Goal: Task Accomplishment & Management: Use online tool/utility

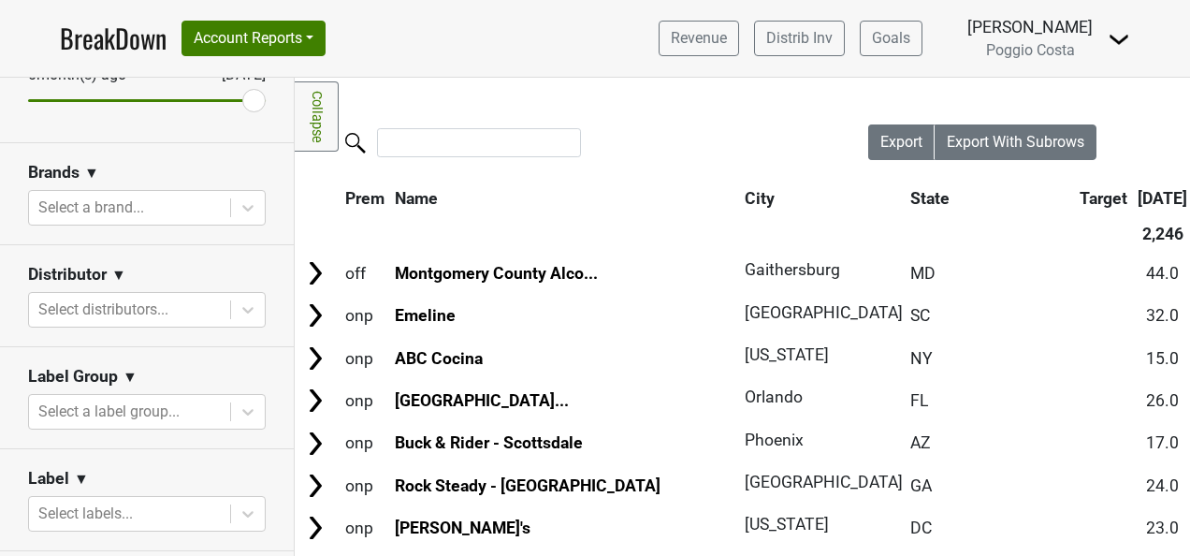
scroll to position [281, 0]
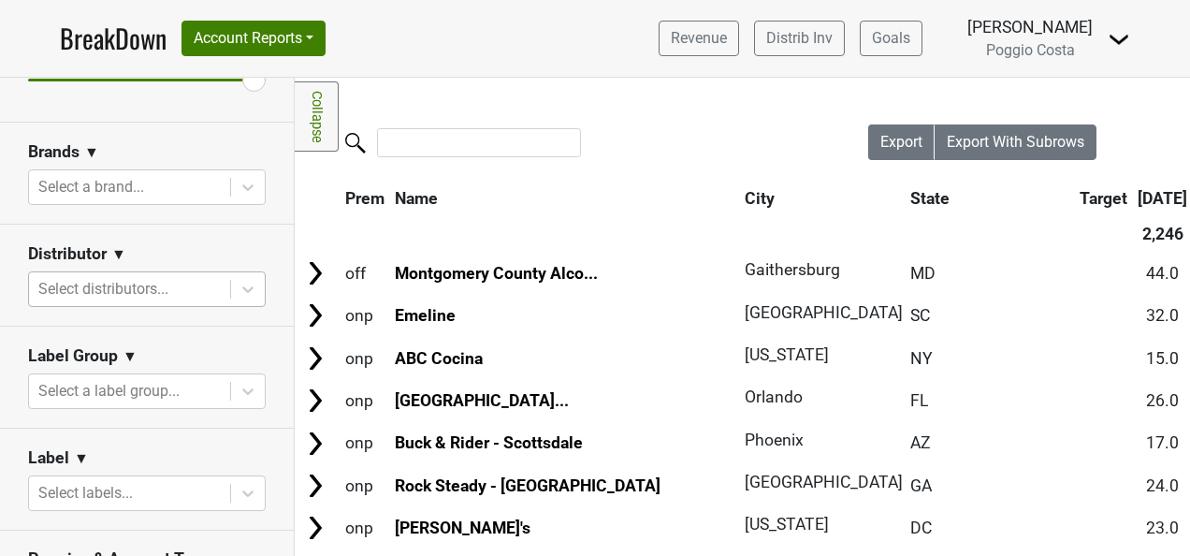
click at [162, 288] on div at bounding box center [129, 289] width 182 height 26
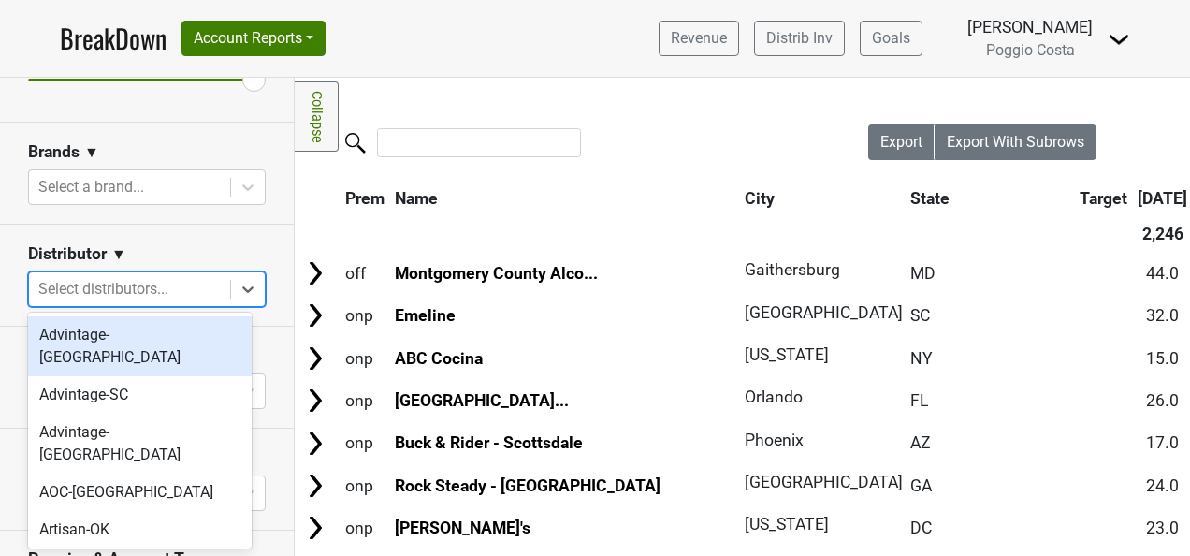
click at [159, 331] on div "Advintage-[GEOGRAPHIC_DATA]" at bounding box center [140, 346] width 224 height 60
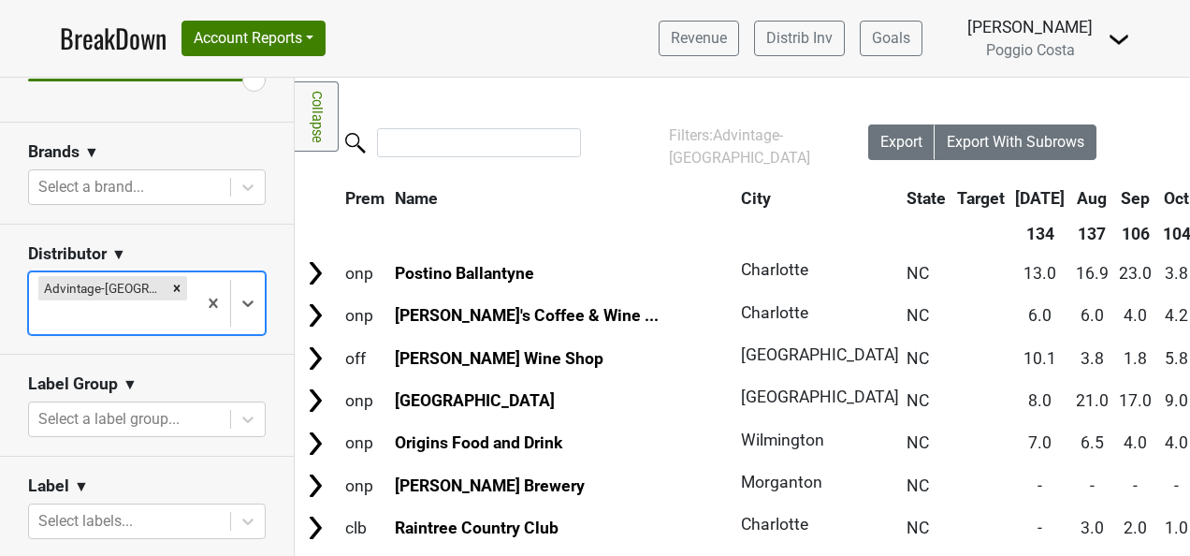
click at [155, 304] on div at bounding box center [112, 317] width 149 height 26
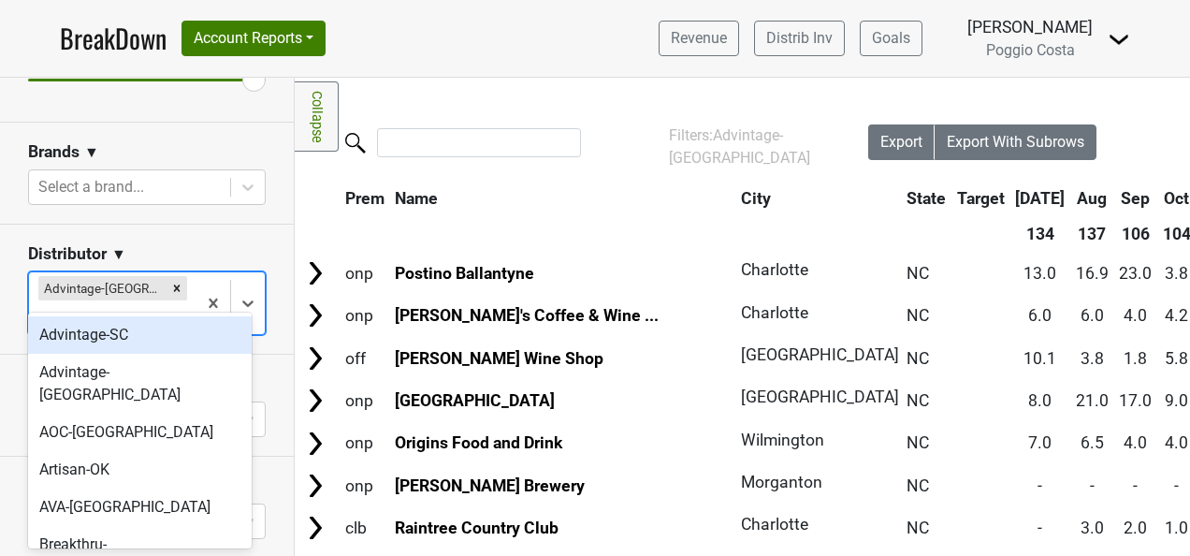
click at [155, 339] on div "Advintage-SC" at bounding box center [140, 334] width 224 height 37
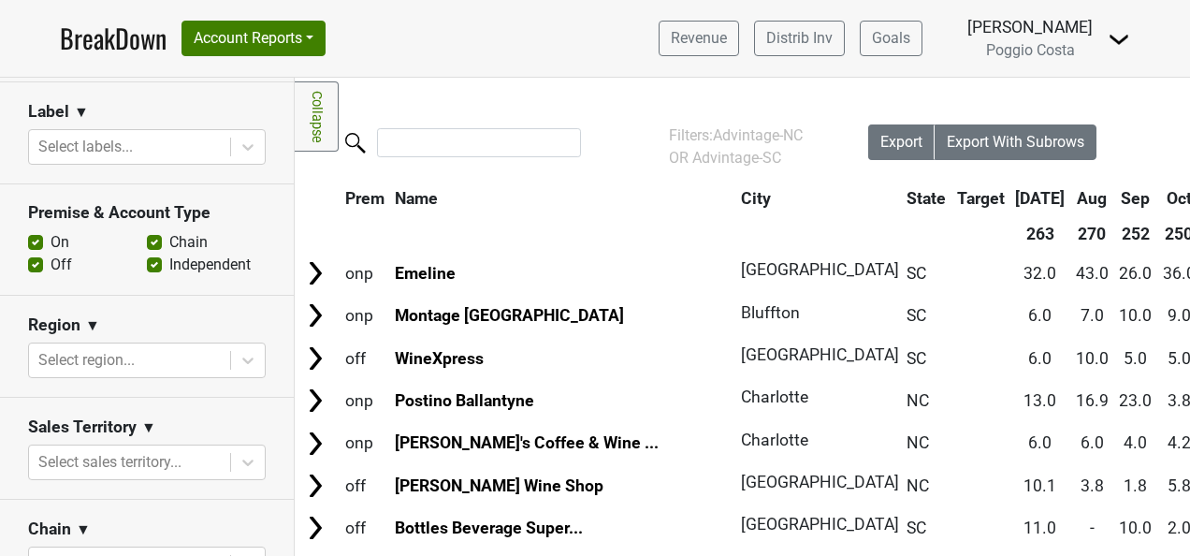
scroll to position [749, 0]
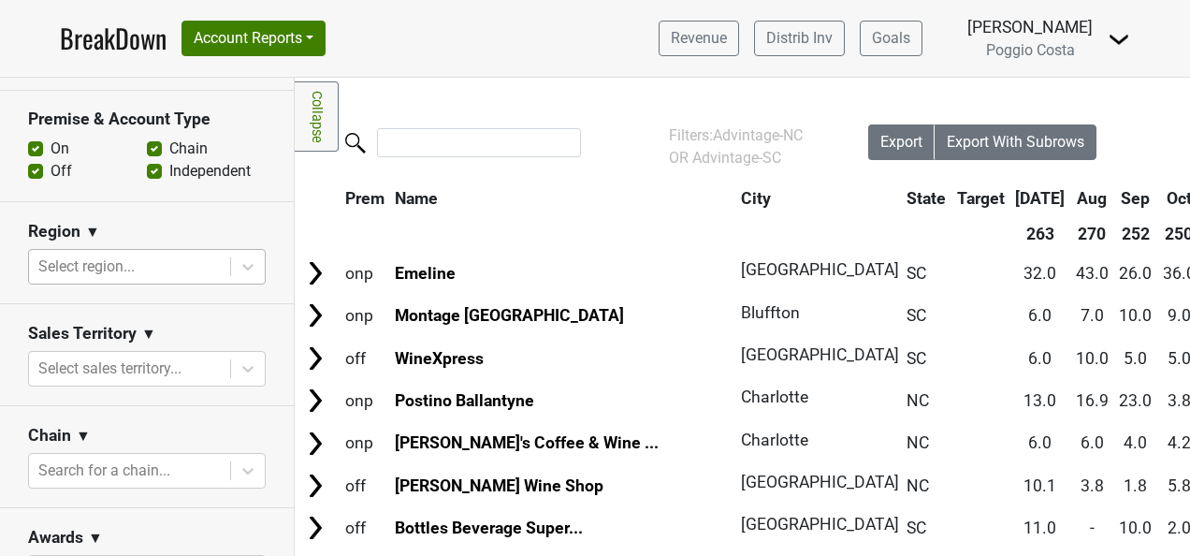
click at [167, 267] on div at bounding box center [129, 267] width 182 height 26
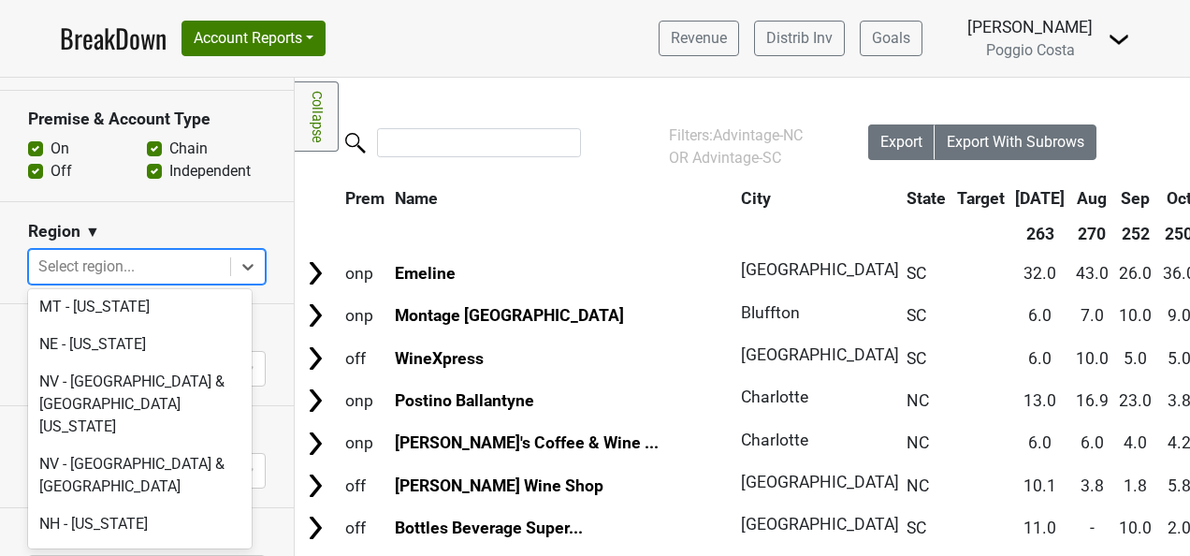
scroll to position [3930, 0]
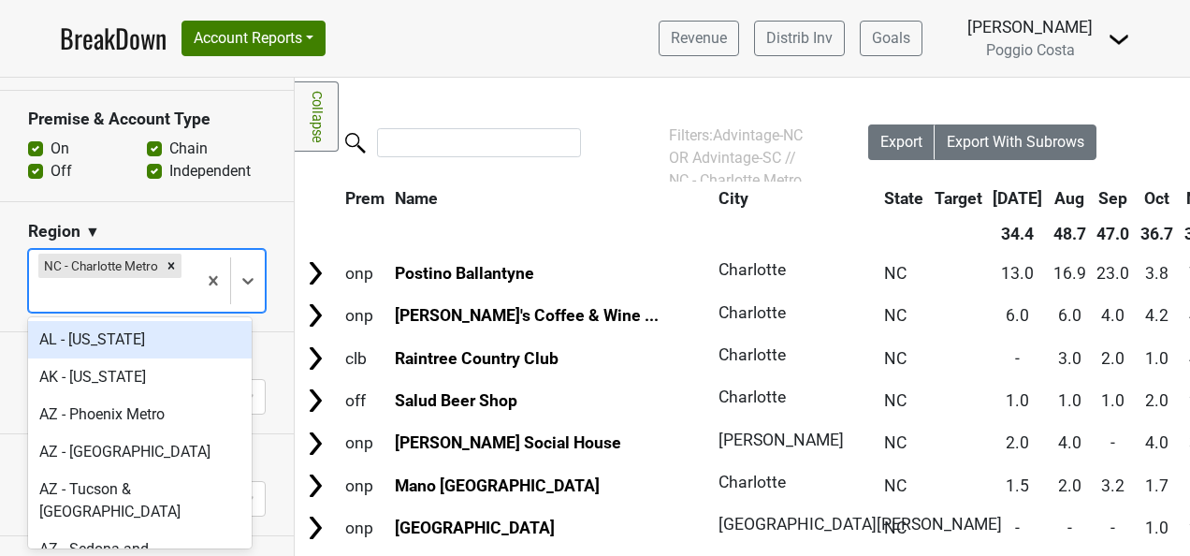
click at [154, 284] on div at bounding box center [112, 295] width 149 height 26
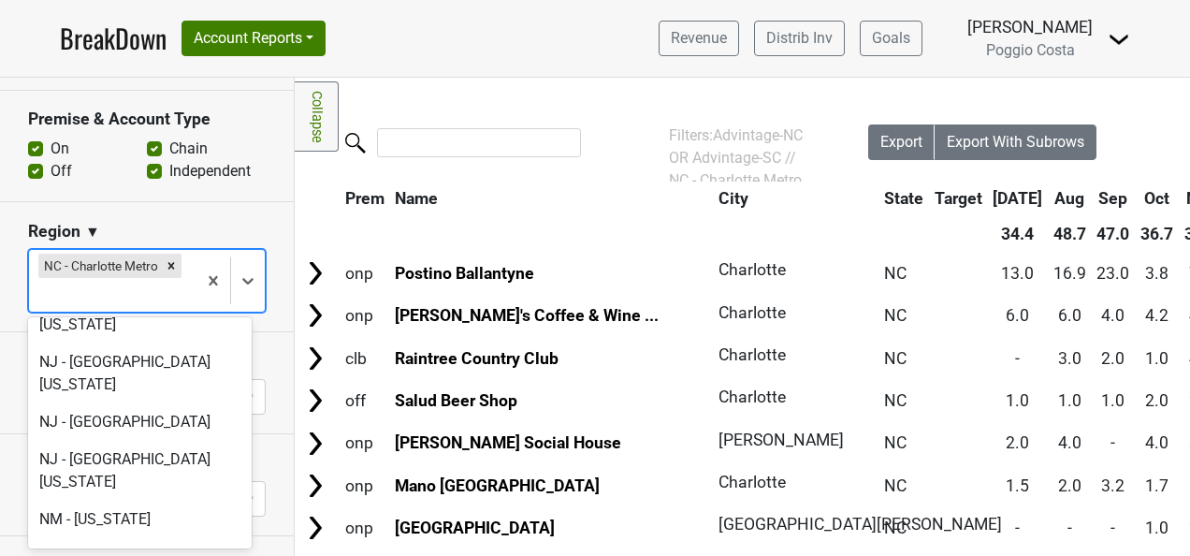
scroll to position [4585, 0]
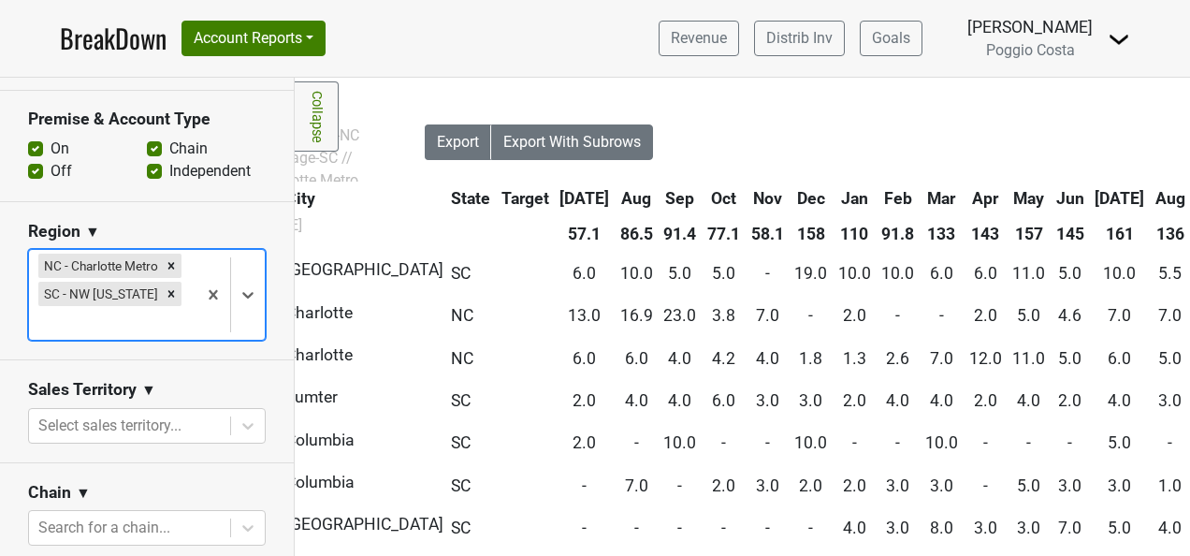
scroll to position [0, 421]
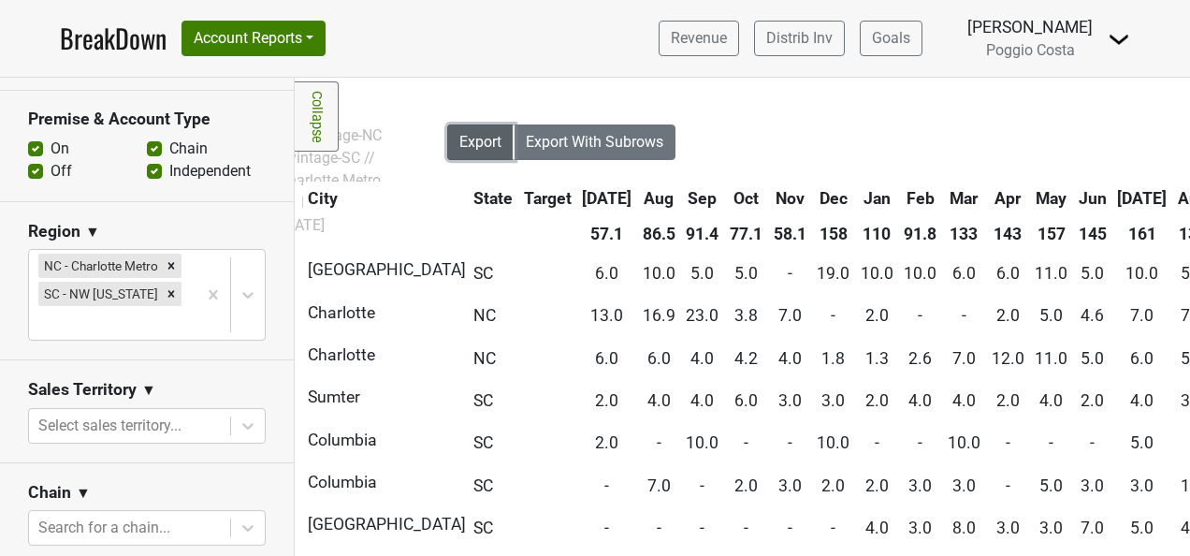
click at [447, 140] on button "Export" at bounding box center [480, 142] width 67 height 36
click at [80, 36] on link "BreakDown" at bounding box center [113, 38] width 107 height 39
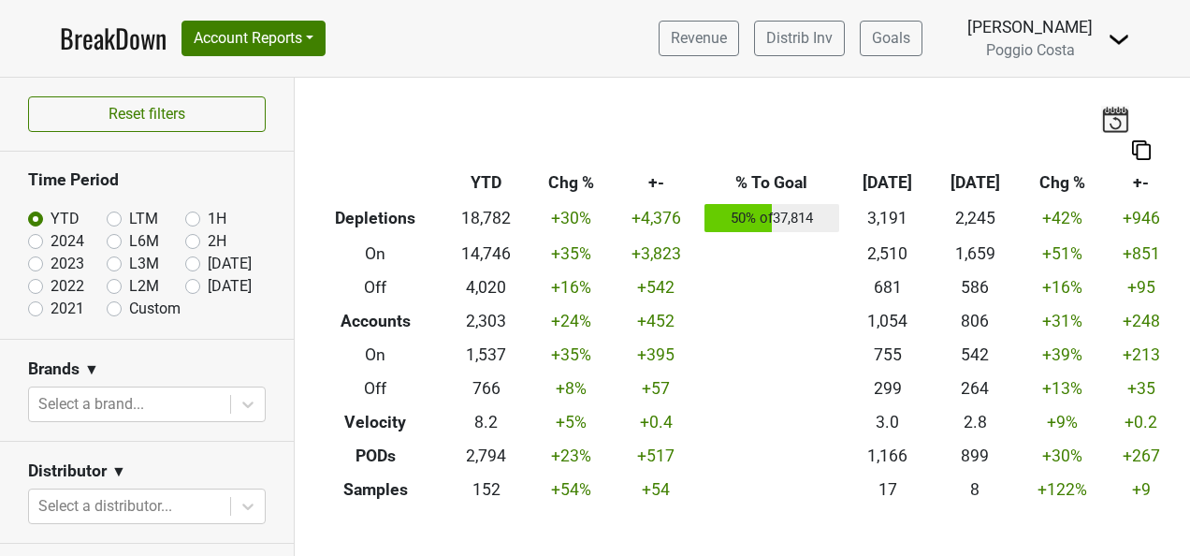
click at [208, 288] on label "[DATE]" at bounding box center [230, 286] width 44 height 22
click at [185, 288] on input "[DATE]" at bounding box center [222, 284] width 75 height 19
radio input "true"
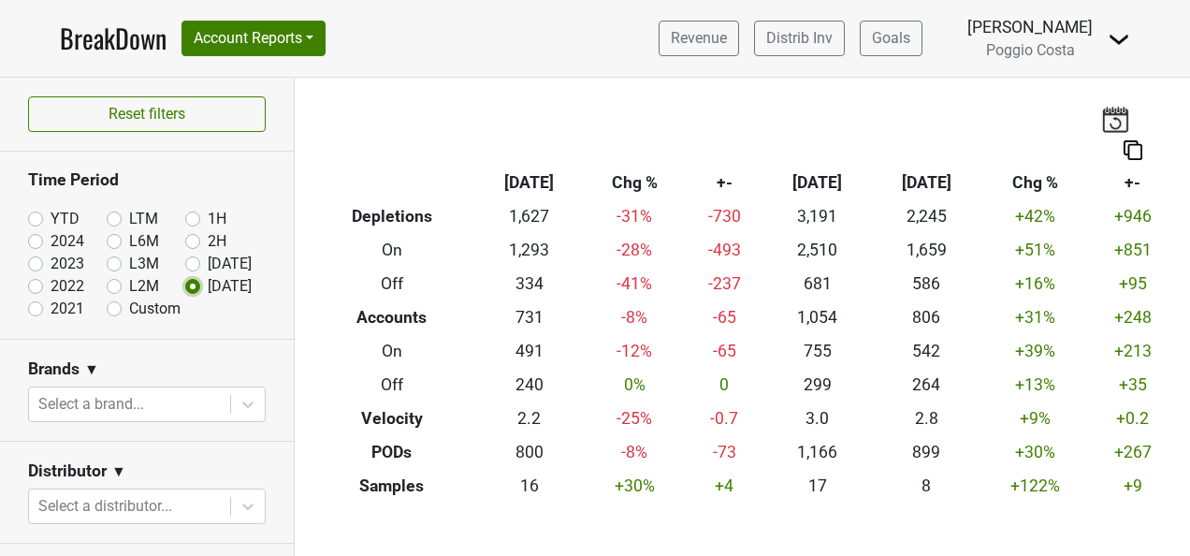
scroll to position [187, 0]
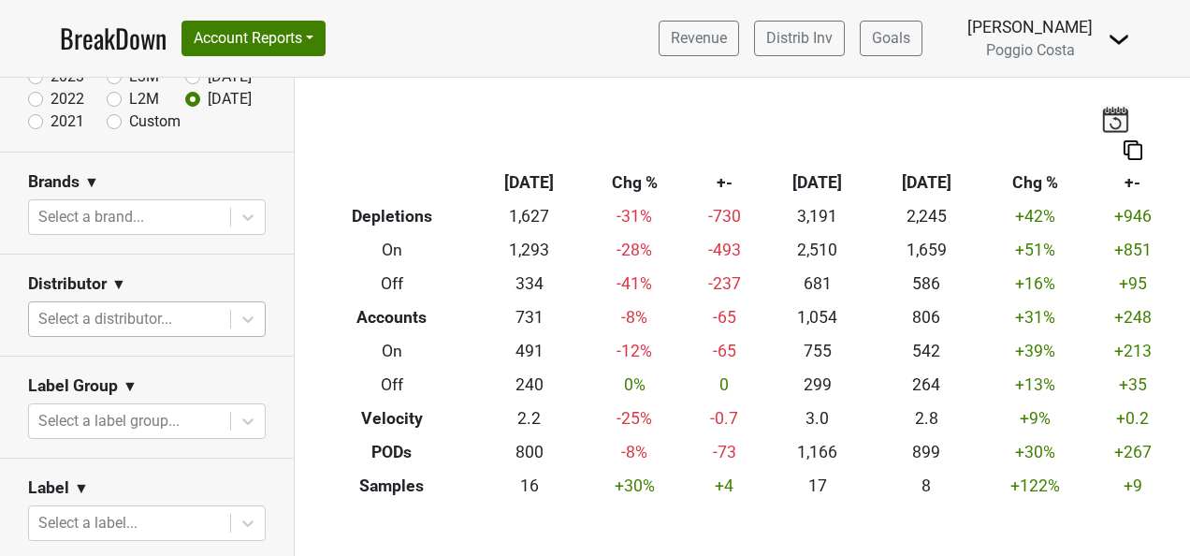
click at [161, 310] on div at bounding box center [129, 319] width 182 height 26
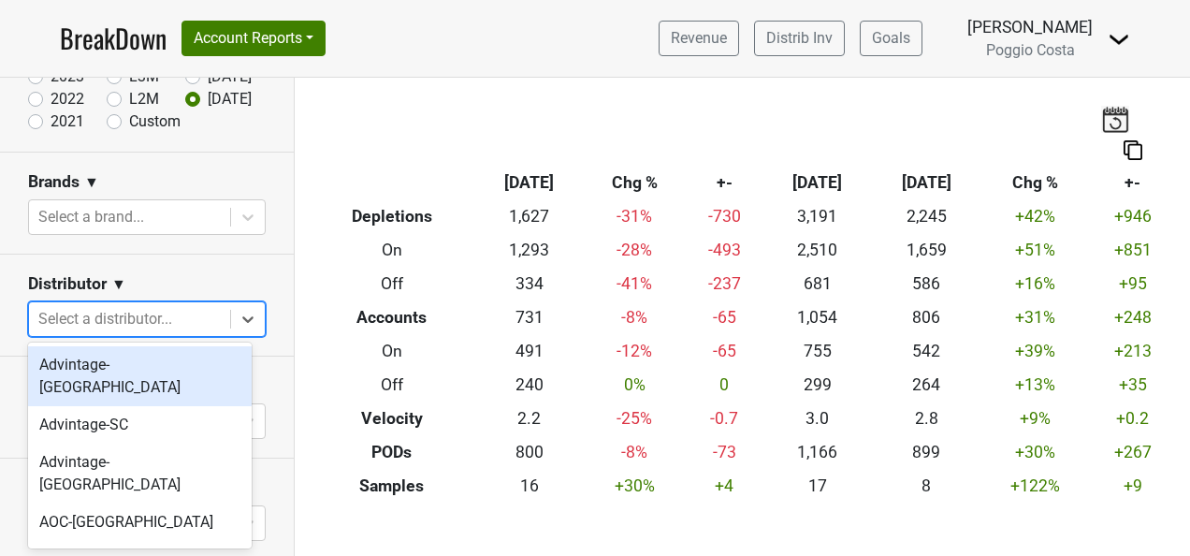
click at [153, 371] on div "Advintage-[GEOGRAPHIC_DATA]" at bounding box center [140, 376] width 224 height 60
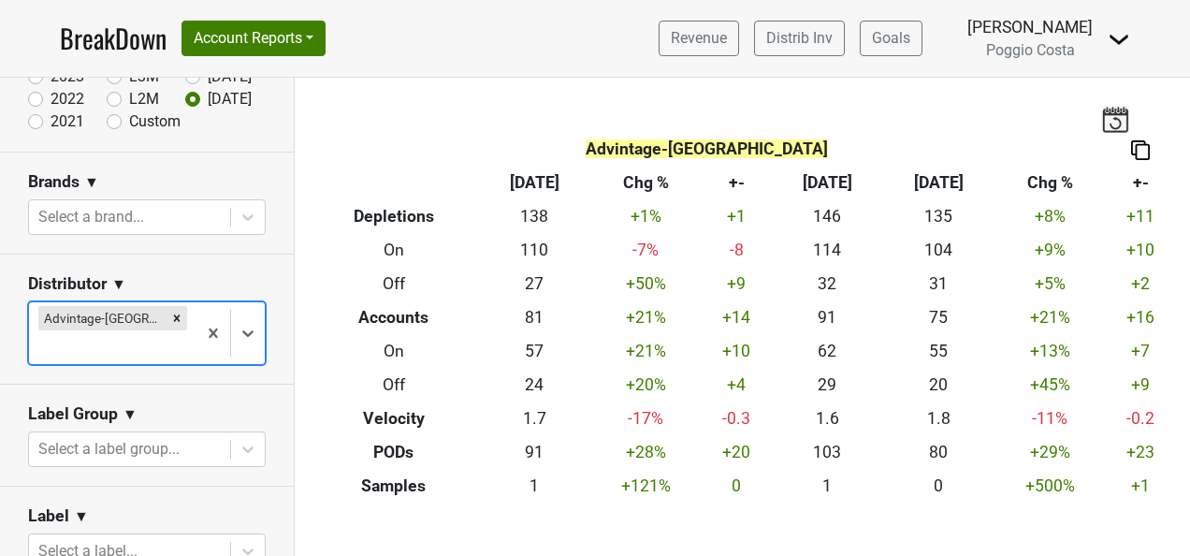
click at [155, 334] on div at bounding box center [112, 347] width 149 height 26
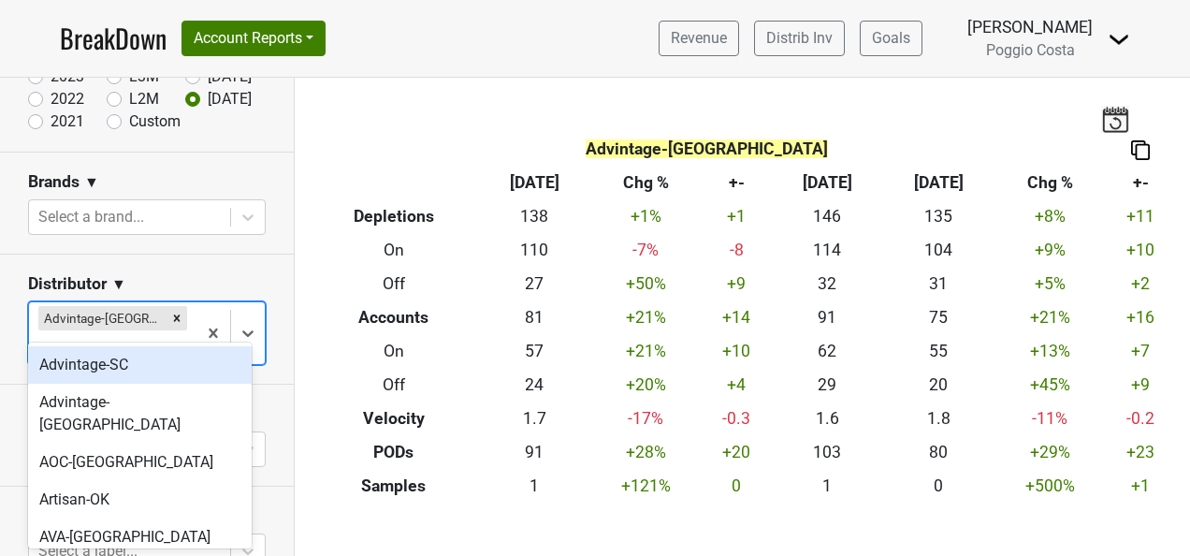
click at [161, 371] on div "Advintage-SC" at bounding box center [140, 364] width 224 height 37
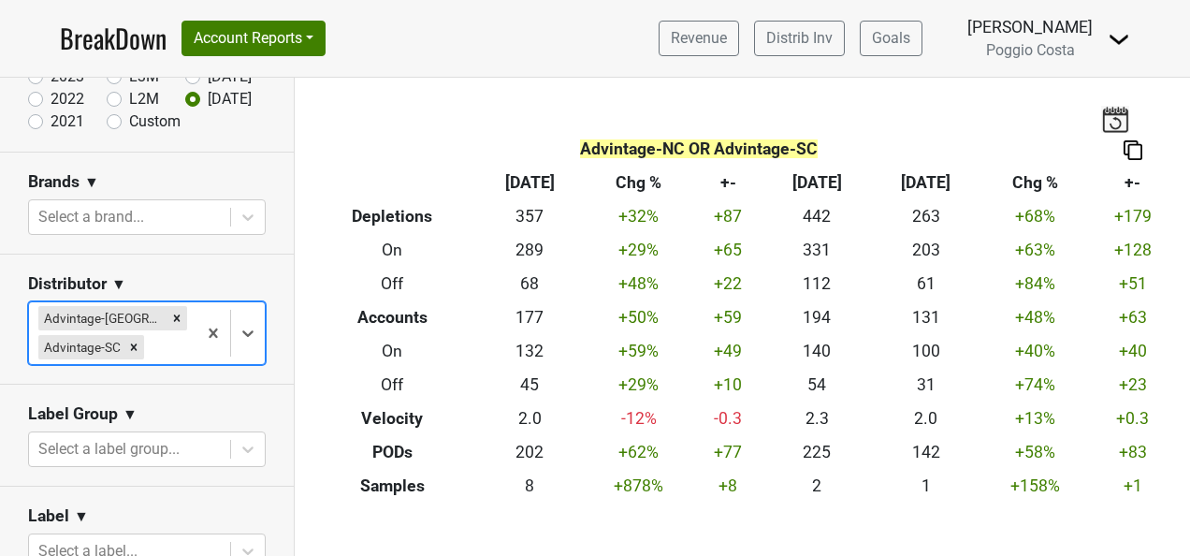
click at [181, 350] on div "Advintage-NC Advintage-SC" at bounding box center [112, 333] width 167 height 62
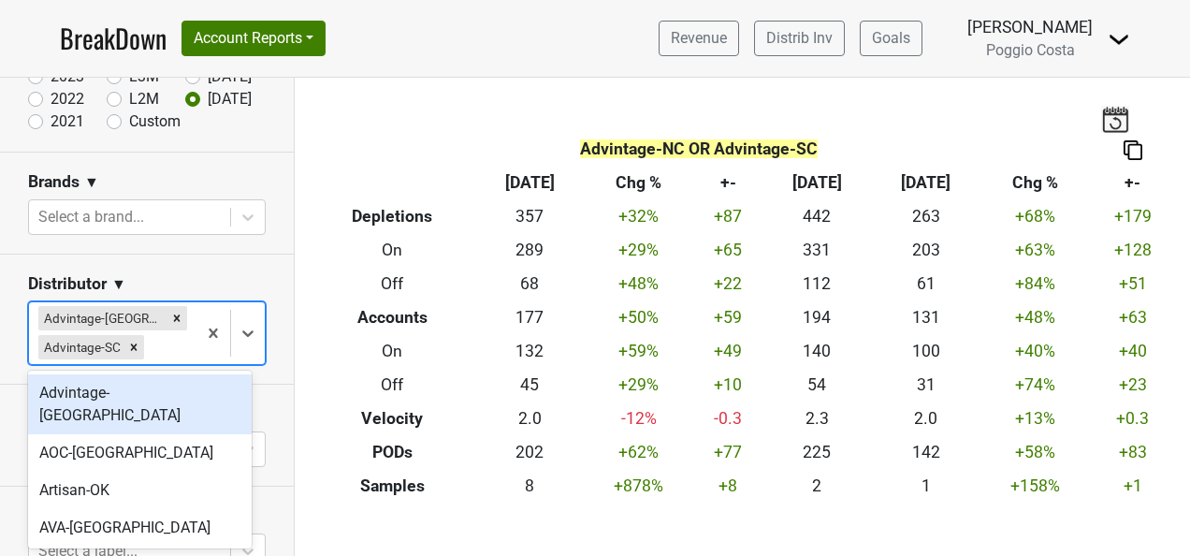
click at [181, 386] on div "Advintage-[GEOGRAPHIC_DATA]" at bounding box center [140, 404] width 224 height 60
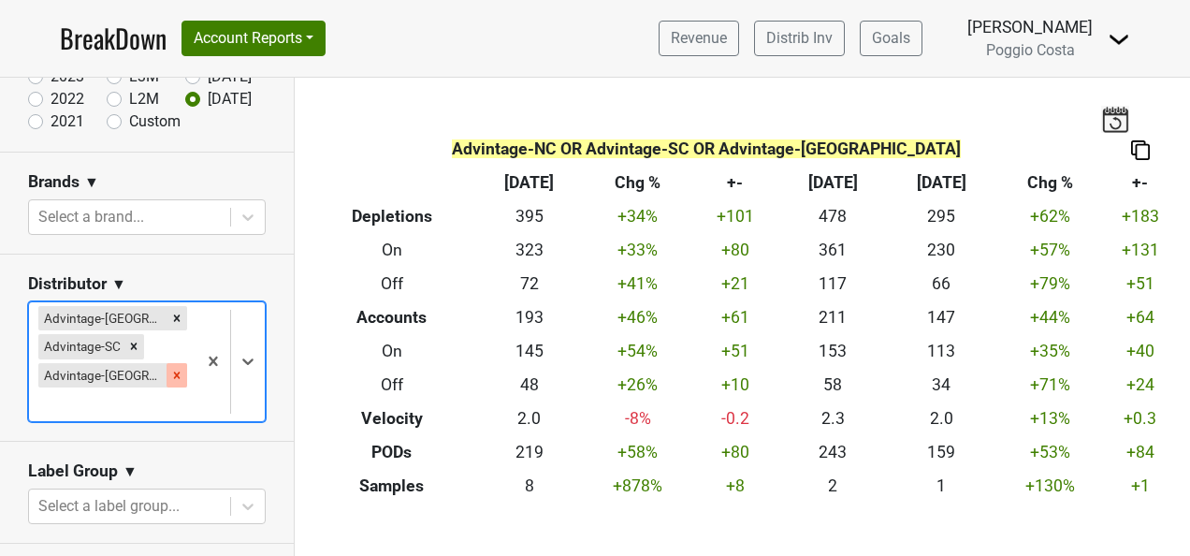
click at [170, 372] on icon "Remove Advintage-TN" at bounding box center [176, 375] width 13 height 13
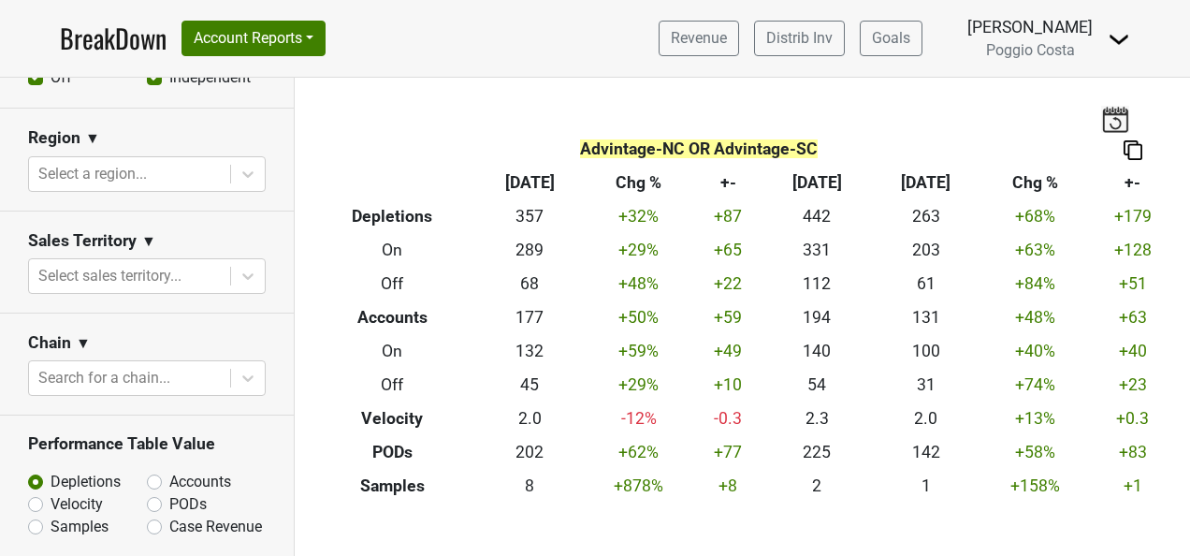
scroll to position [749, 0]
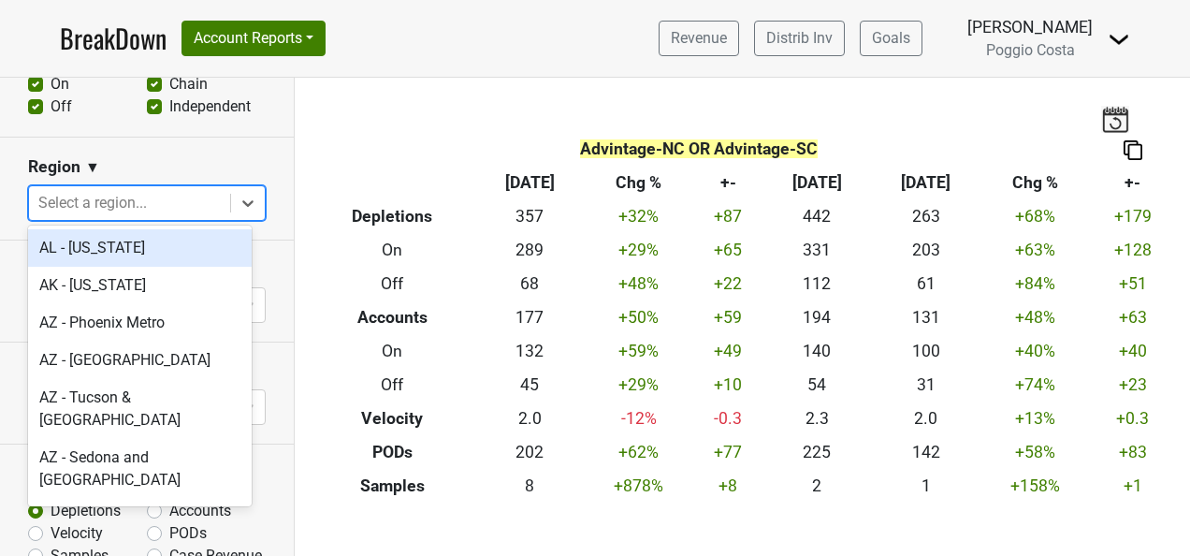
click at [183, 207] on div at bounding box center [129, 203] width 182 height 26
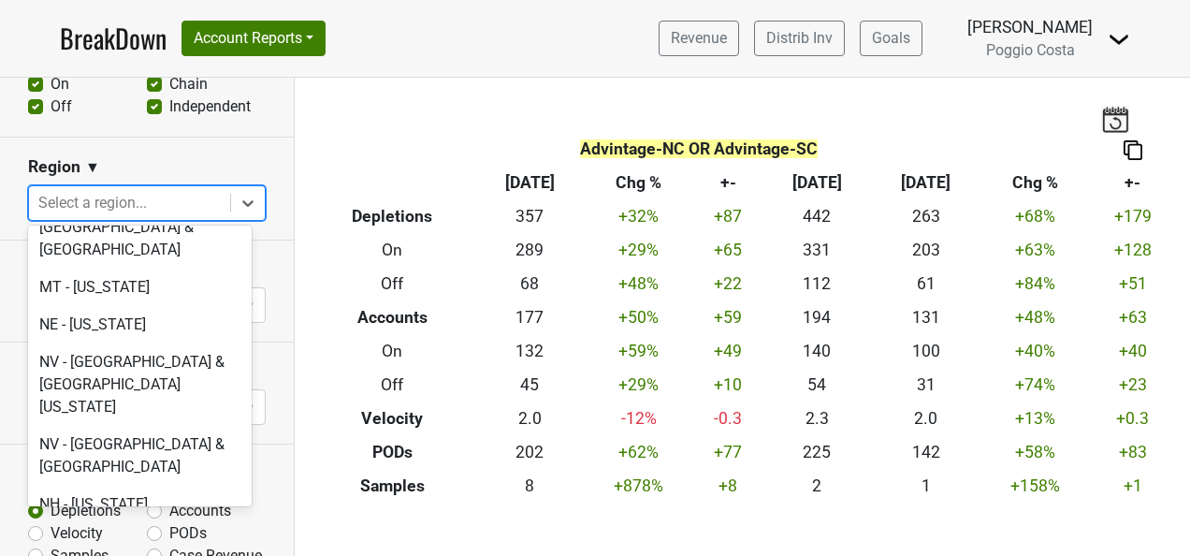
scroll to position [3930, 0]
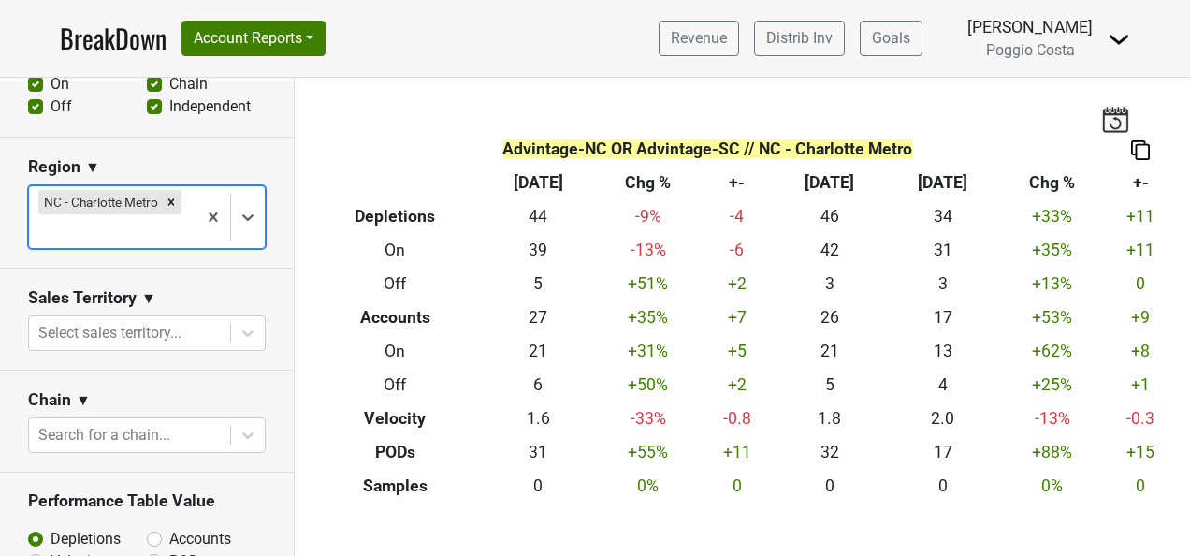
click at [168, 234] on div at bounding box center [112, 231] width 149 height 26
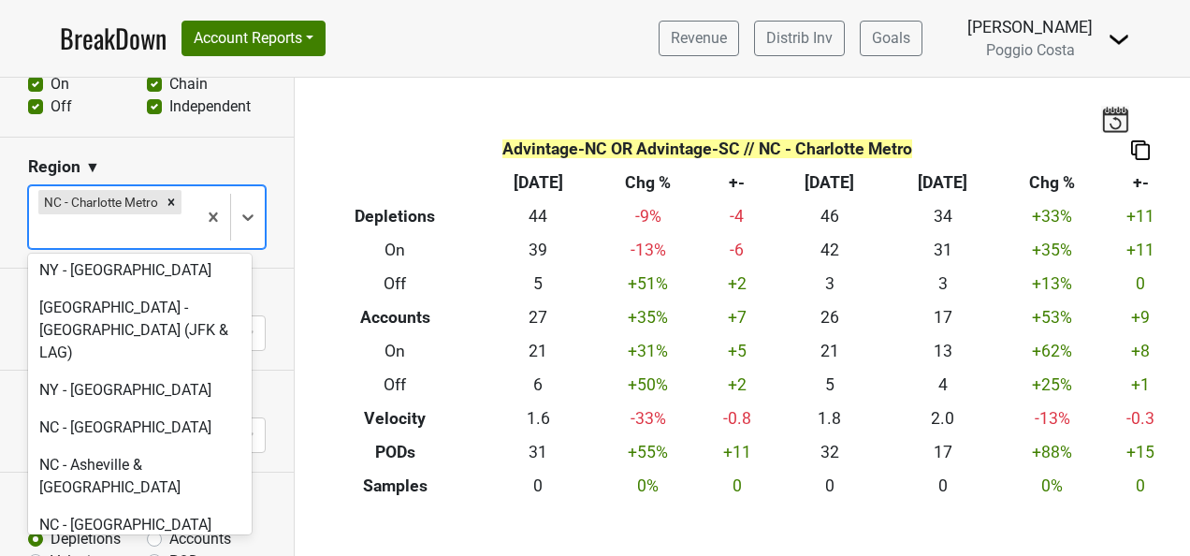
scroll to position [4492, 0]
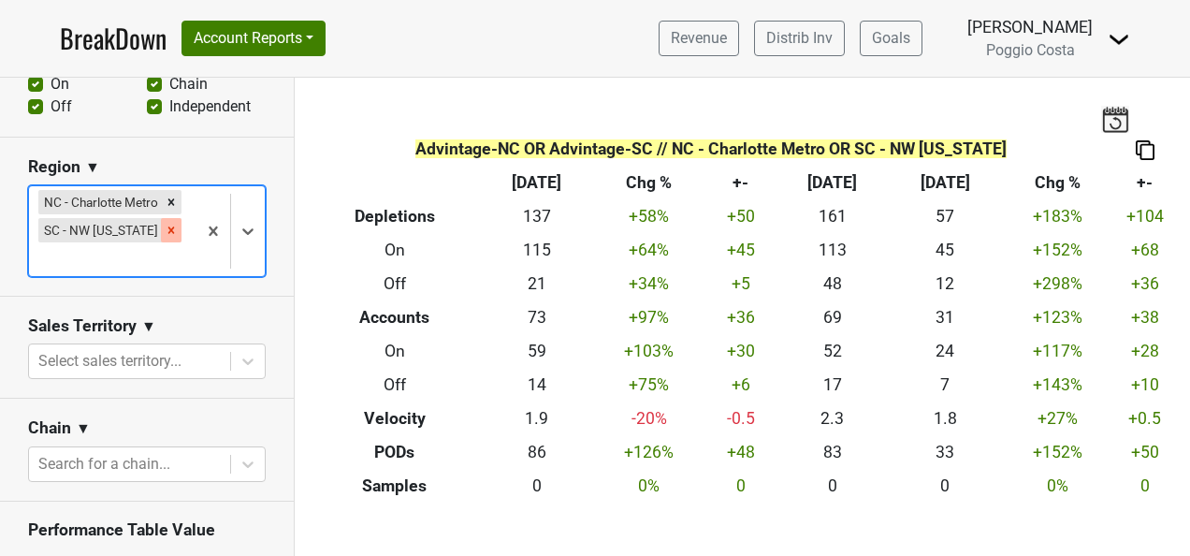
click at [165, 232] on icon "Remove SC - NW South Carolina" at bounding box center [171, 230] width 13 height 13
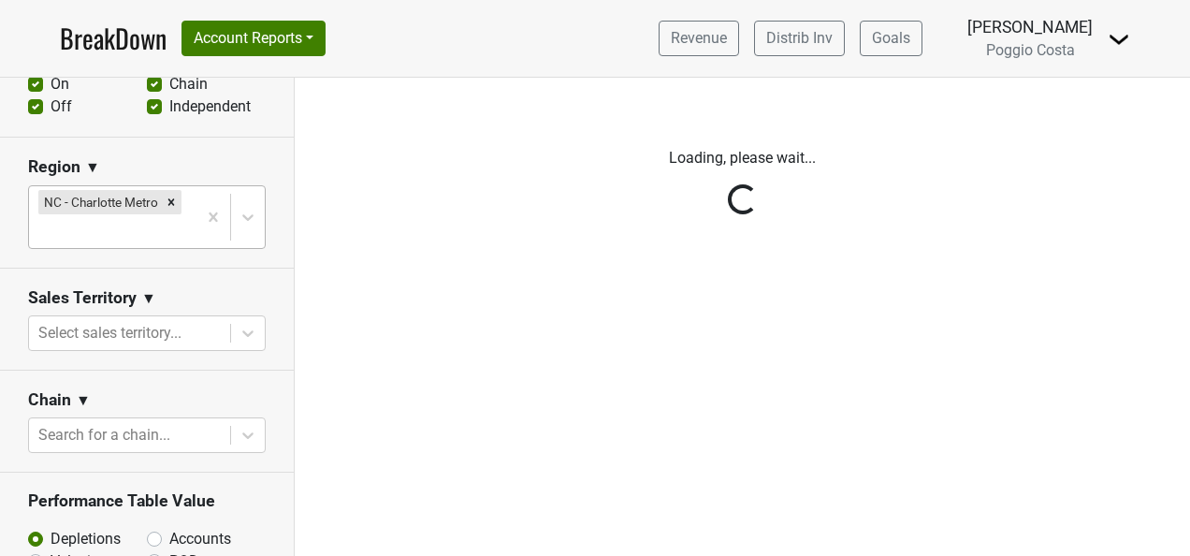
click at [164, 197] on div "Reset filters Time Period YTD LTM 1H 2024 L6M 2H 2023 L3M Jul '25 2022 L2M Aug …" at bounding box center [147, 317] width 295 height 478
click at [163, 193] on div "Reset filters Time Period YTD LTM 1H 2024 L6M 2H 2023 L3M Jul '25 2022 L2M Aug …" at bounding box center [147, 317] width 295 height 478
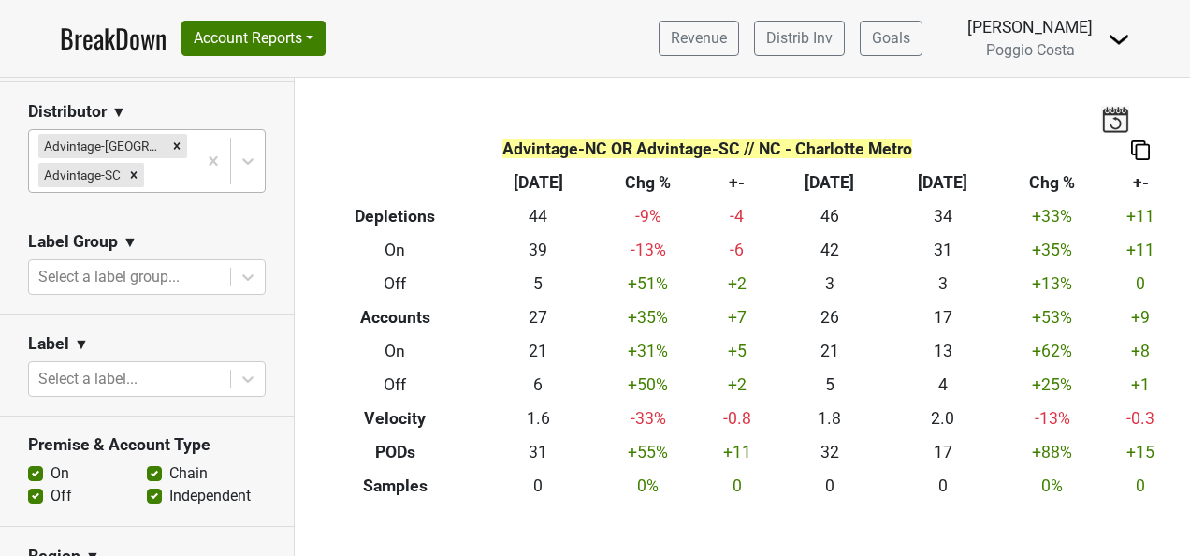
scroll to position [281, 0]
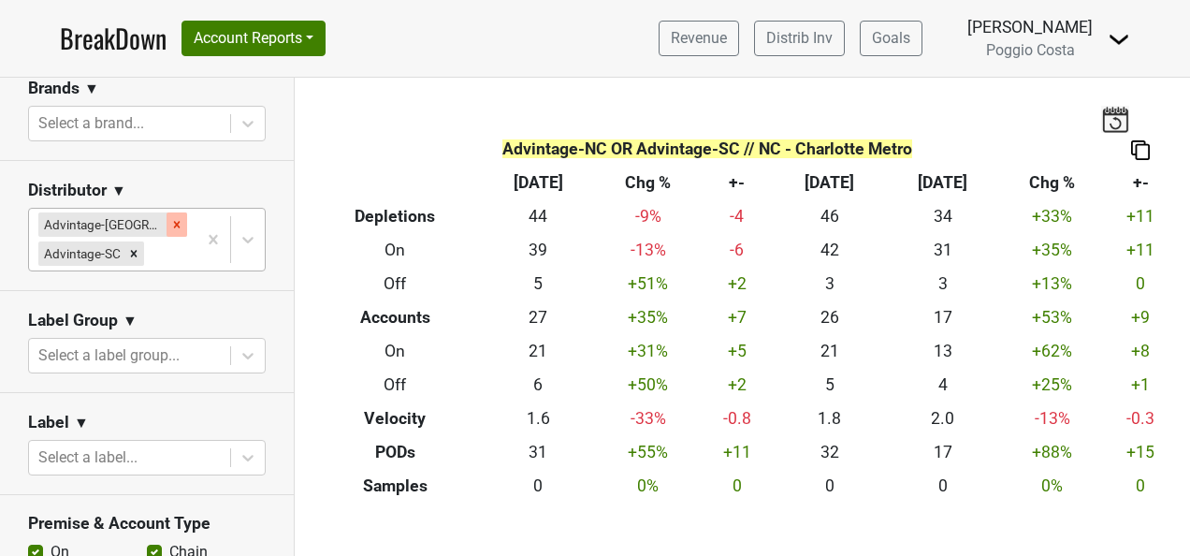
click at [170, 218] on icon "Remove Advintage-NC" at bounding box center [176, 224] width 13 height 13
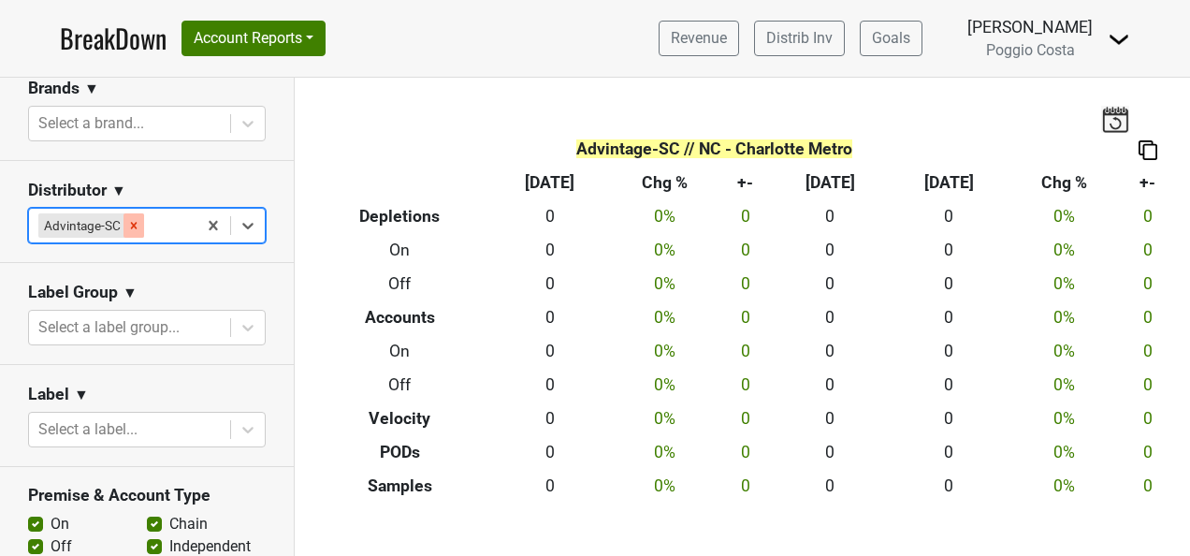
click at [129, 223] on icon "Remove Advintage-SC" at bounding box center [133, 225] width 13 height 13
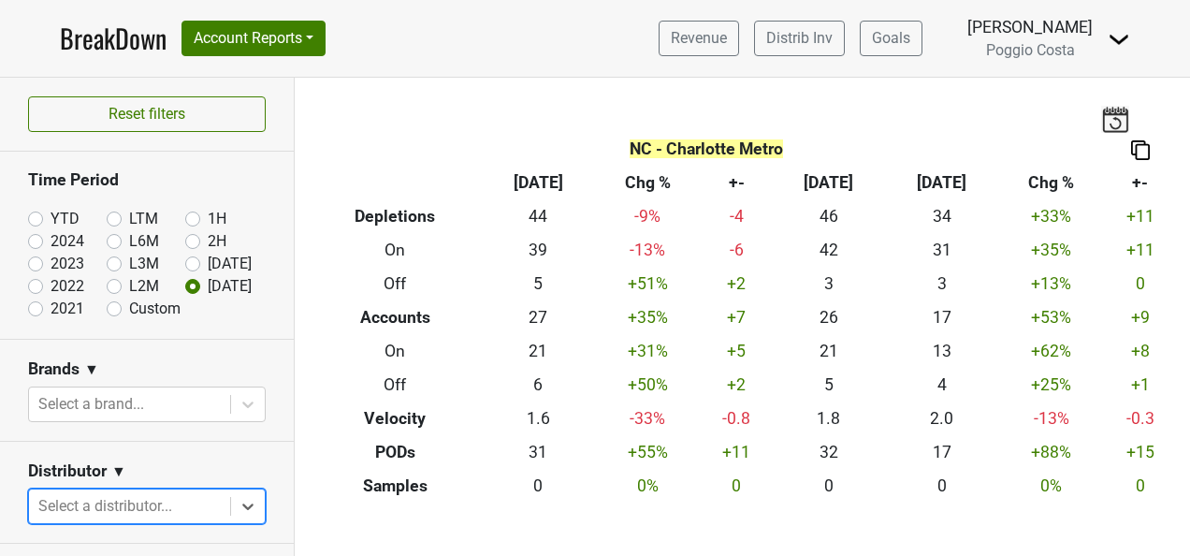
scroll to position [0, 0]
click at [51, 210] on label "YTD" at bounding box center [65, 219] width 29 height 22
click at [36, 210] on input "YTD" at bounding box center [65, 217] width 75 height 19
radio input "true"
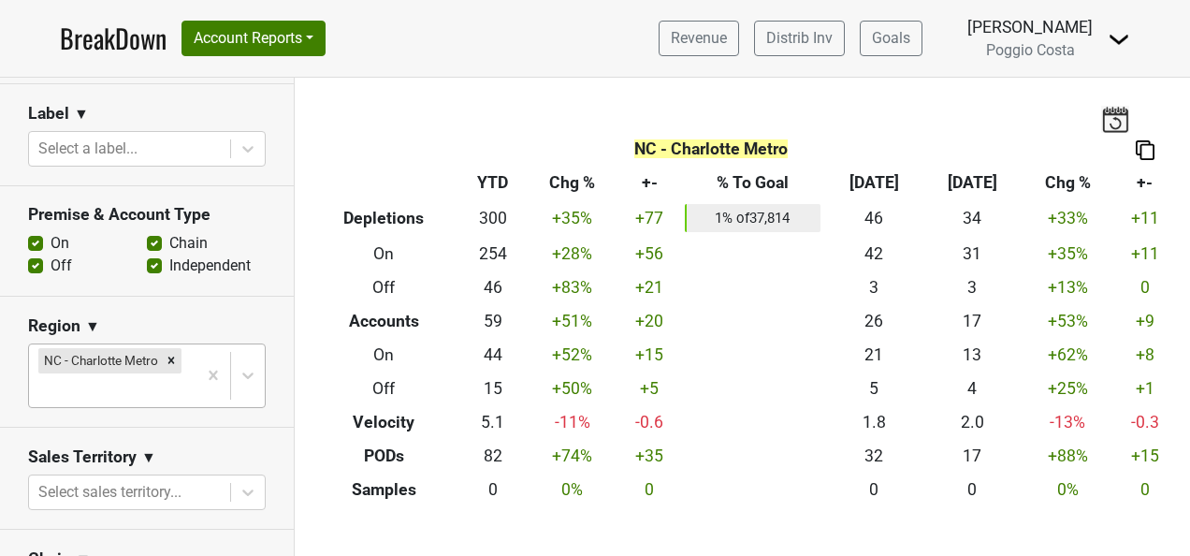
scroll to position [655, 0]
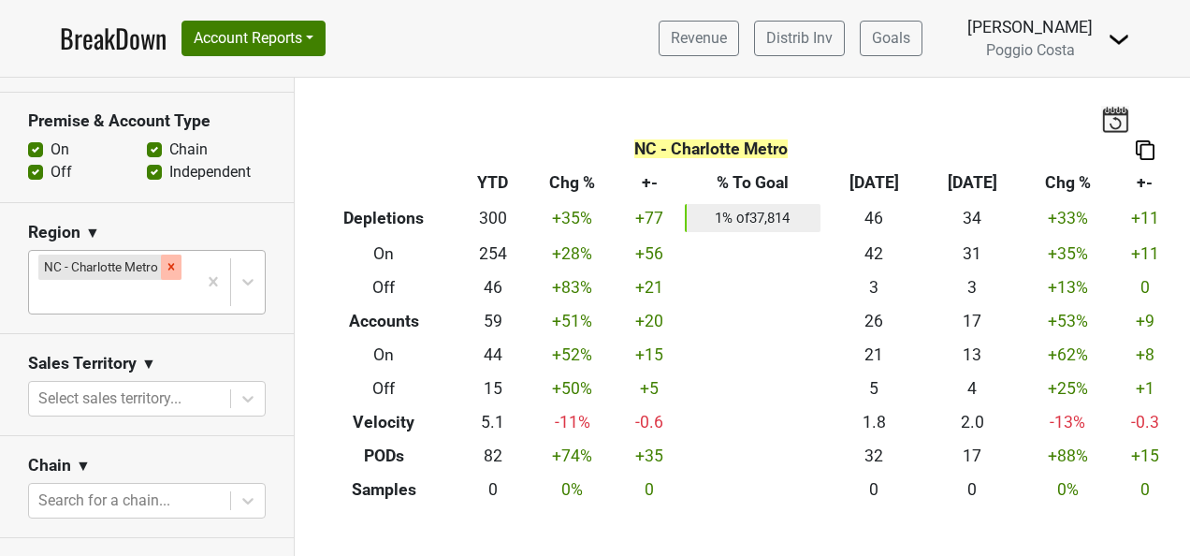
click at [165, 263] on icon "Remove NC - Charlotte Metro" at bounding box center [171, 266] width 13 height 13
